Goal: Navigation & Orientation: Find specific page/section

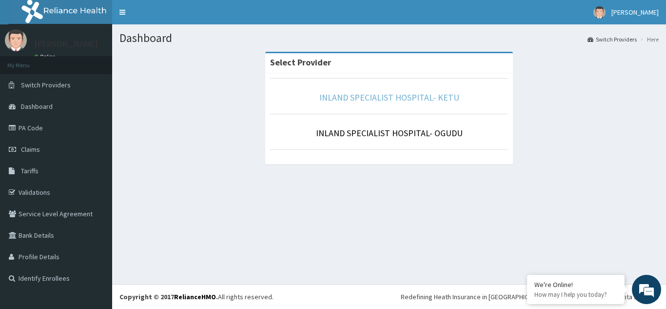
click at [409, 97] on link "INLAND SPECIALIST HOSPITAL- KETU" at bounding box center [390, 97] width 140 height 11
